Goal: Find specific page/section: Locate a particular part of the current website

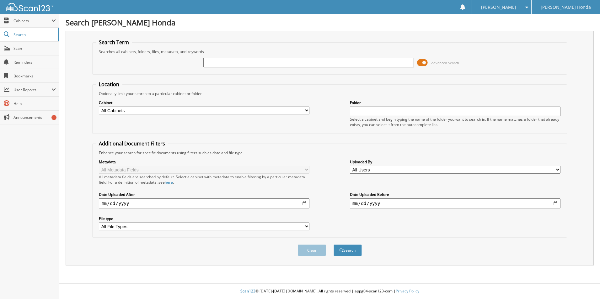
click at [421, 61] on span at bounding box center [422, 62] width 11 height 9
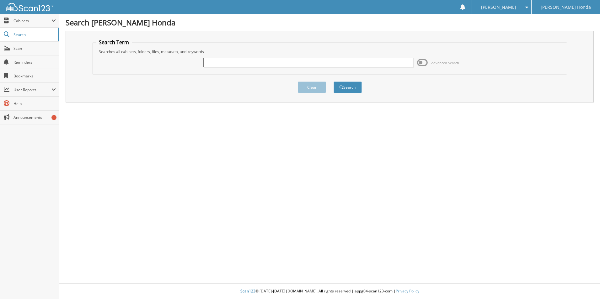
click at [244, 64] on input "text" at bounding box center [308, 62] width 211 height 9
click at [259, 60] on input "text" at bounding box center [308, 62] width 211 height 9
type input "222319"
click at [334, 82] on button "Search" at bounding box center [348, 88] width 28 height 12
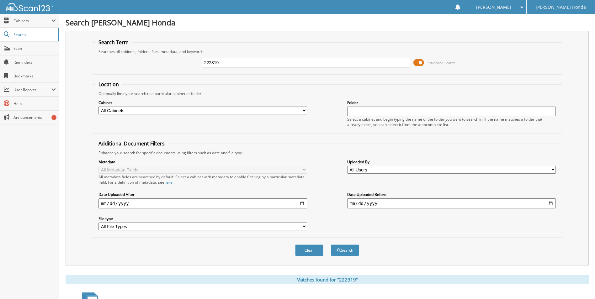
click at [420, 62] on span at bounding box center [419, 62] width 11 height 9
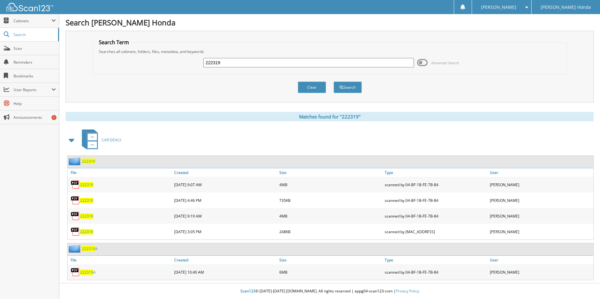
drag, startPoint x: 267, startPoint y: 62, endPoint x: 117, endPoint y: 42, distance: 150.9
click at [117, 42] on fieldset "Search Term Searches all cabinets, folders, files, metadata, and keywords 22231…" at bounding box center [329, 57] width 475 height 36
type input "297233A"
click at [334, 82] on button "Search" at bounding box center [348, 88] width 28 height 12
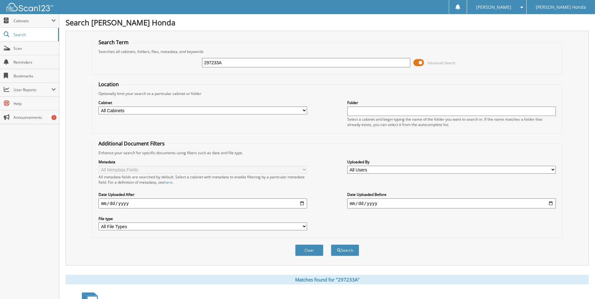
click at [417, 65] on span at bounding box center [419, 62] width 11 height 9
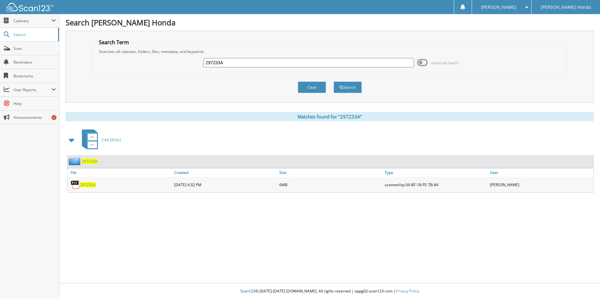
click at [87, 186] on span "297233A" at bounding box center [88, 184] width 16 height 5
drag, startPoint x: 245, startPoint y: 67, endPoint x: 151, endPoint y: 61, distance: 94.7
click at [151, 61] on div "297233A Advanced Search" at bounding box center [330, 62] width 468 height 17
